Goal: Information Seeking & Learning: Find specific fact

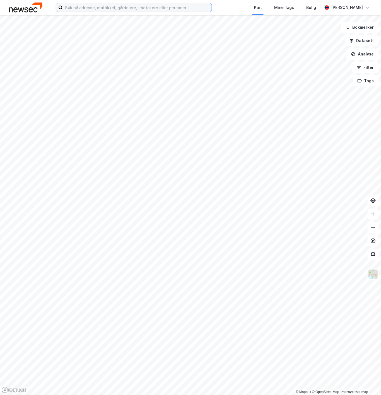
click at [161, 4] on input at bounding box center [137, 7] width 149 height 8
paste input "Xellia Pharmaceuticals AS"
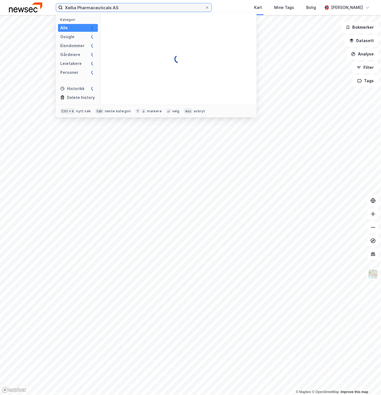
type input "Xellia Pharmaceuticals AS"
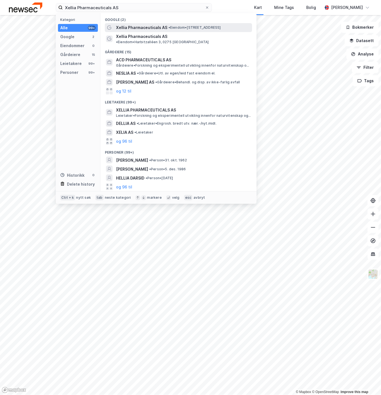
click at [179, 26] on span "• Eiendom • [STREET_ADDRESS]" at bounding box center [194, 27] width 52 height 4
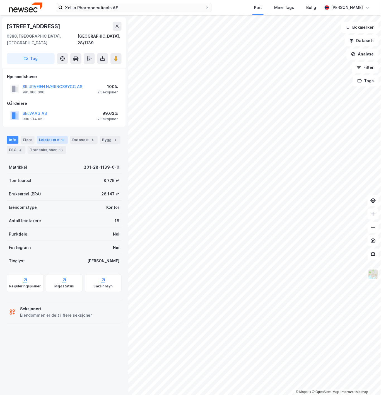
click at [48, 136] on div "Leietakere 18" at bounding box center [52, 140] width 31 height 8
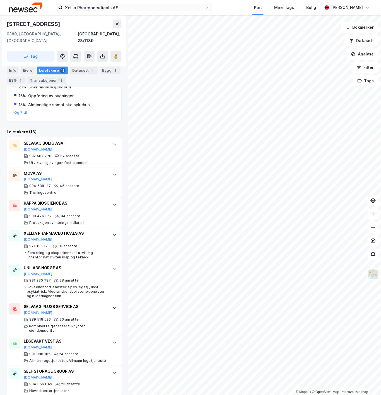
scroll to position [155, 0]
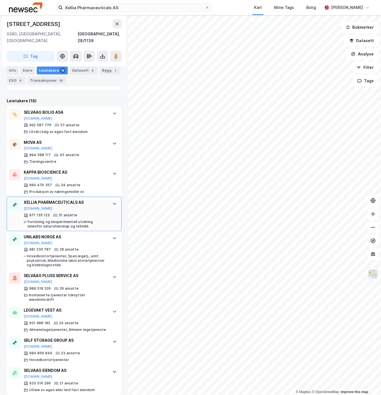
click at [45, 220] on div "Forskning og eksperimentell utvikling innenfor naturvitenskap og teknikk" at bounding box center [67, 224] width 79 height 9
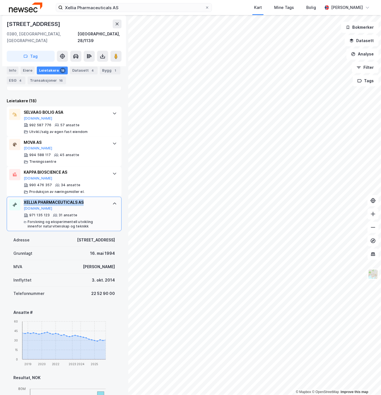
drag, startPoint x: 85, startPoint y: 196, endPoint x: 25, endPoint y: 197, distance: 60.8
click at [25, 199] on div "XELLIA PHARMACEUTICALS AS" at bounding box center [65, 202] width 83 height 7
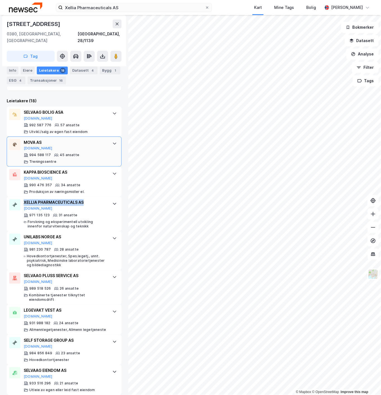
copy div "XELLIA PHARMACEUTICALS AS"
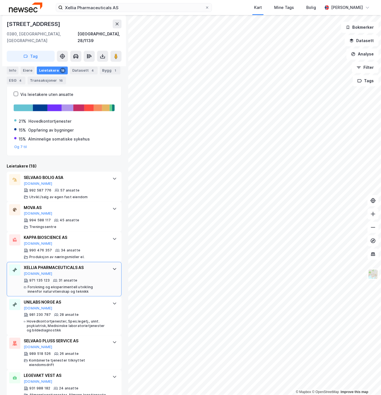
scroll to position [213, 0]
